Goal: Information Seeking & Learning: Check status

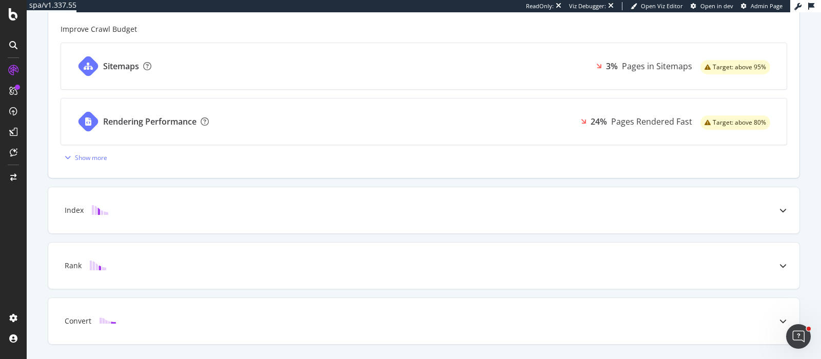
scroll to position [448, 0]
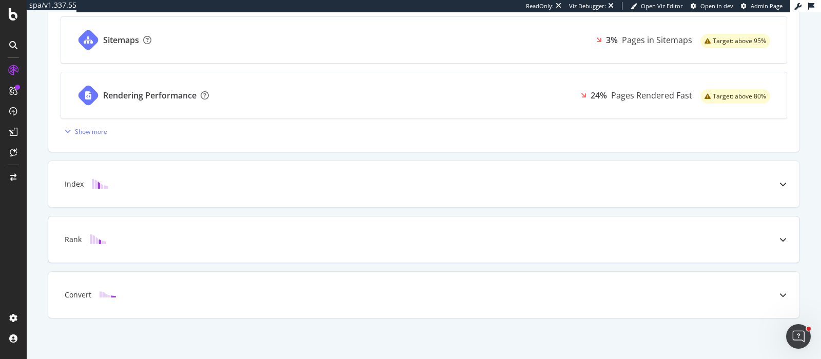
click at [594, 229] on div "Rank" at bounding box center [423, 239] width 751 height 46
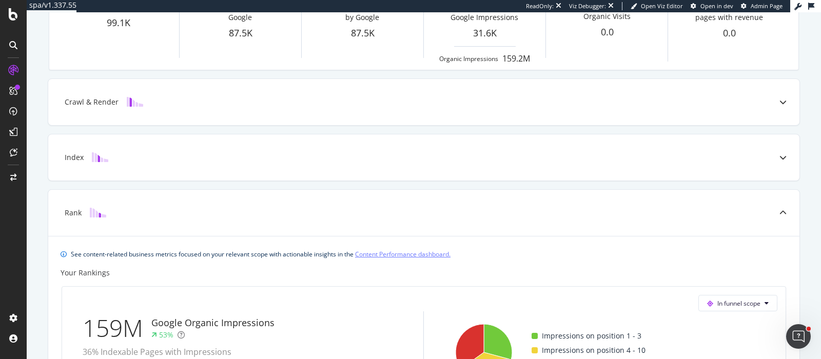
scroll to position [0, 0]
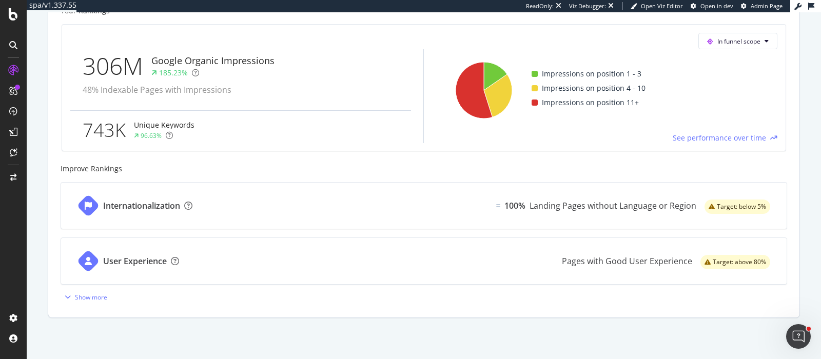
scroll to position [443, 0]
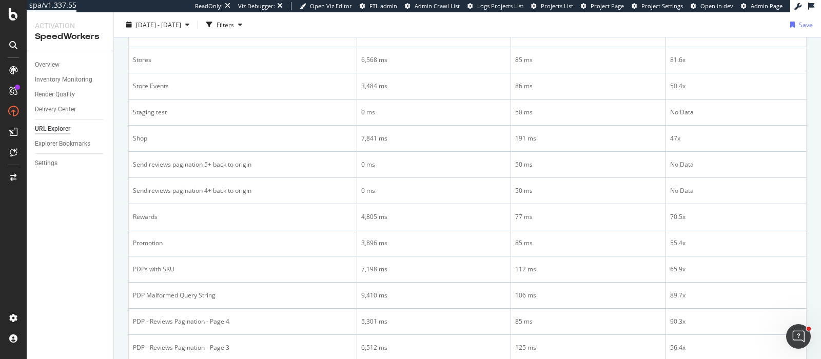
scroll to position [128, 0]
